Goal: Task Accomplishment & Management: Use online tool/utility

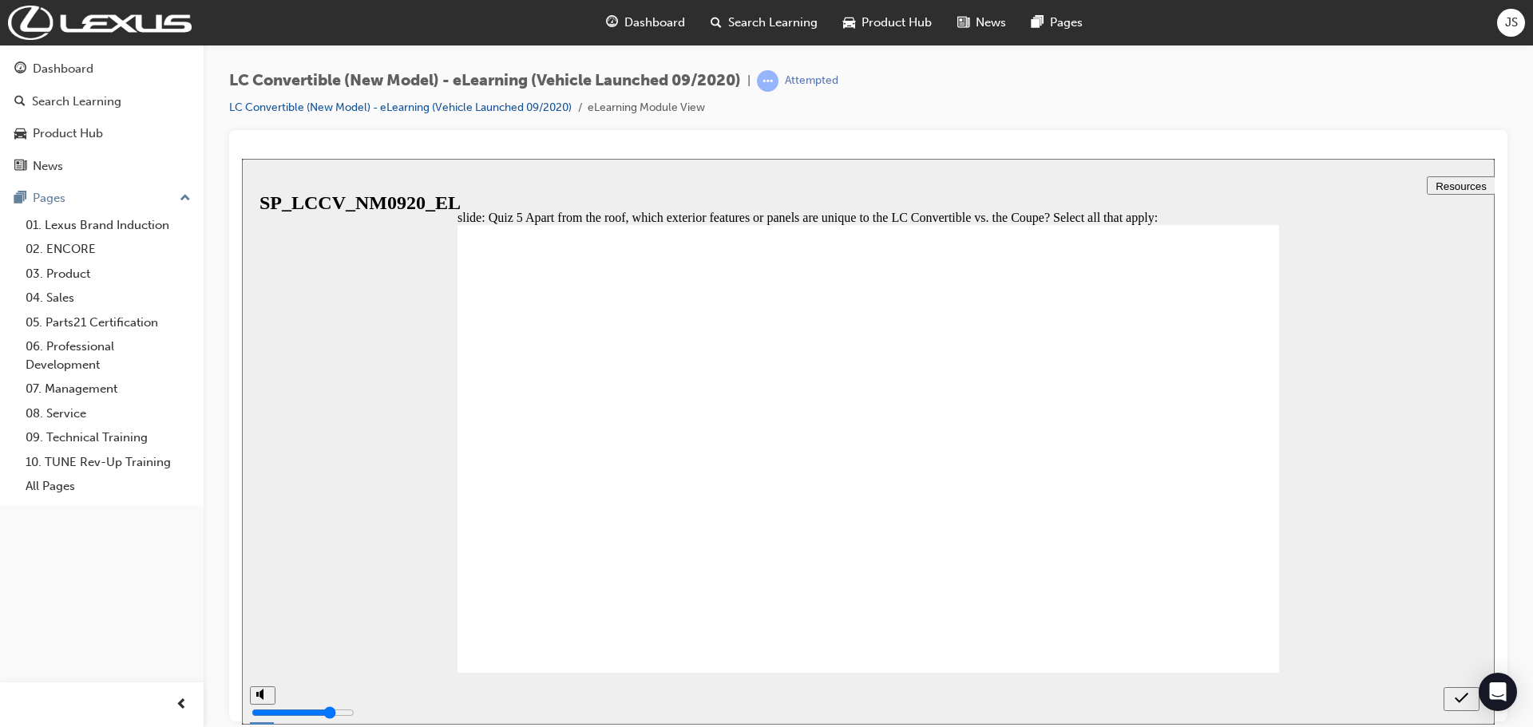
checkbox input "true"
click at [1460, 694] on icon "submit" at bounding box center [1462, 698] width 14 height 14
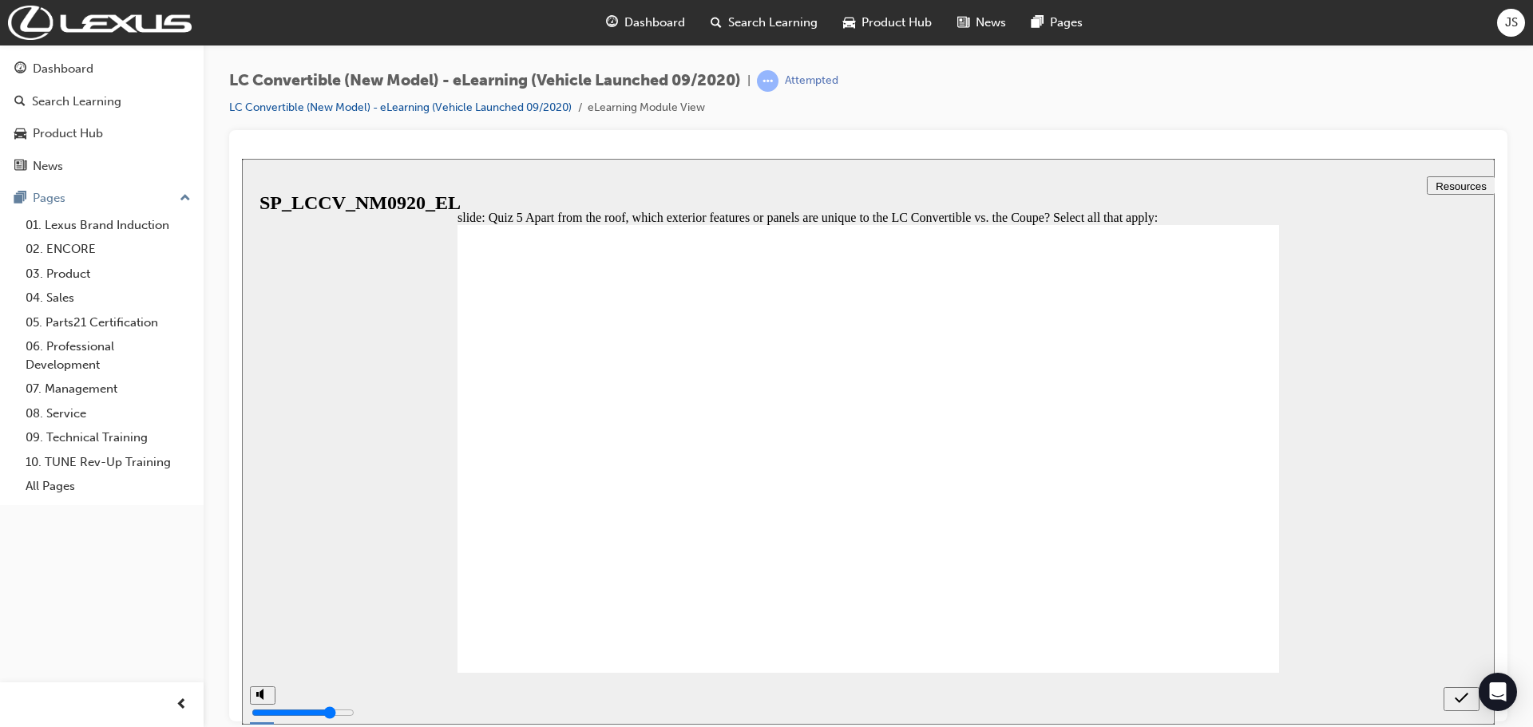
checkbox input "true"
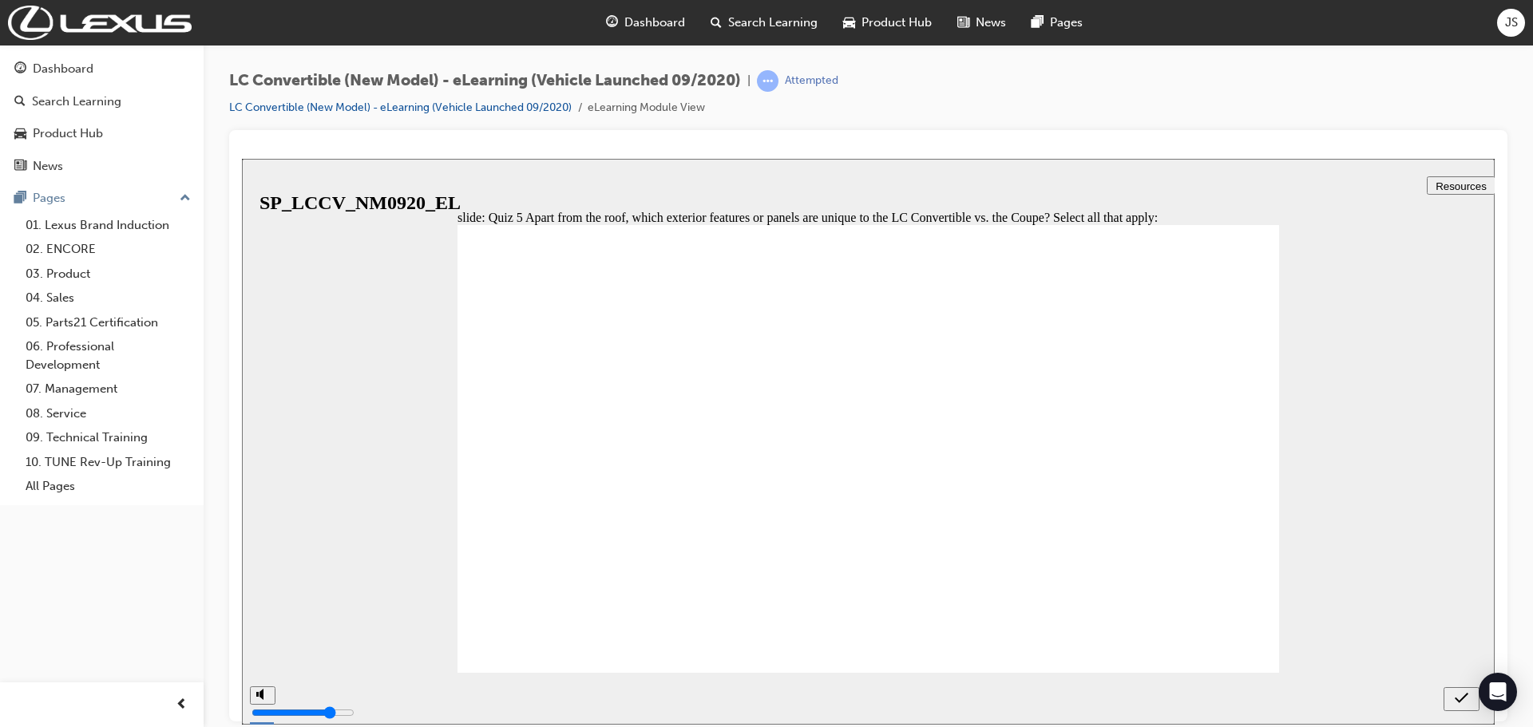
checkbox input "true"
click at [1450, 695] on div "submit" at bounding box center [1461, 699] width 23 height 17
